Goal: Information Seeking & Learning: Learn about a topic

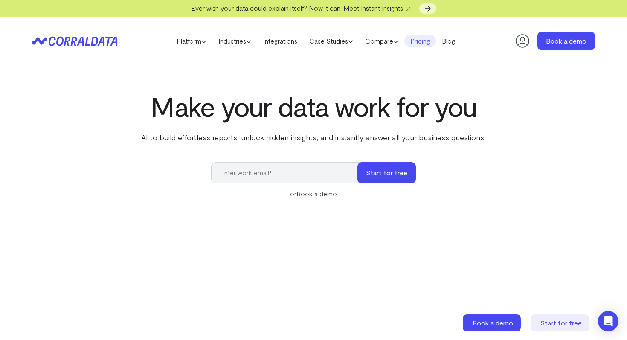
click at [420, 41] on link "Pricing" at bounding box center [420, 41] width 32 height 13
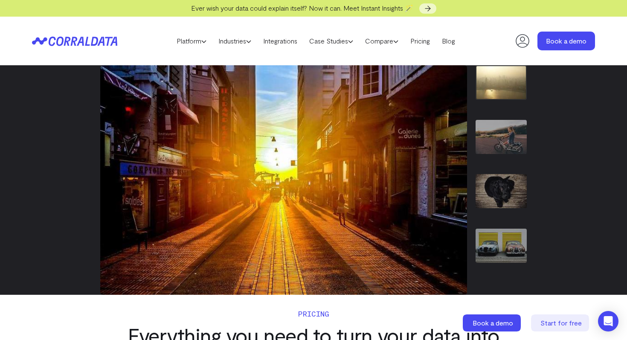
click at [498, 89] on img "1 / 7" at bounding box center [500, 82] width 51 height 35
click at [498, 138] on img "2 / 7" at bounding box center [500, 137] width 51 height 34
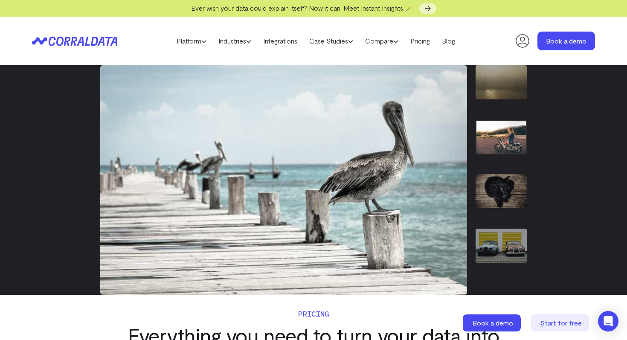
click at [498, 169] on div "2 / 7" at bounding box center [500, 145] width 51 height 50
click at [498, 182] on img "3 / 7" at bounding box center [500, 191] width 51 height 34
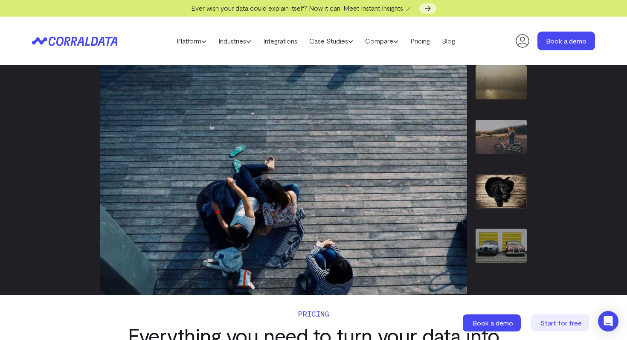
click at [514, 248] on img "4 / 7" at bounding box center [500, 246] width 51 height 34
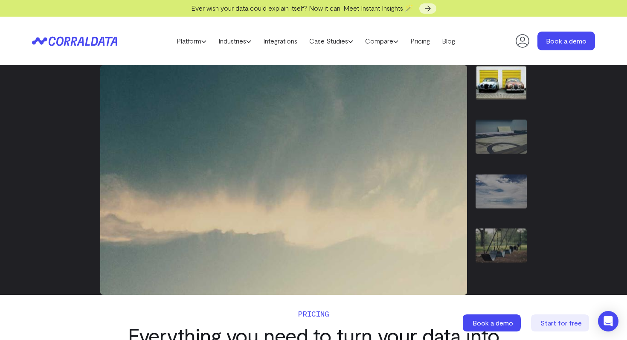
click at [514, 248] on img "7 / 7" at bounding box center [500, 246] width 51 height 34
